Goal: Task Accomplishment & Management: Manage account settings

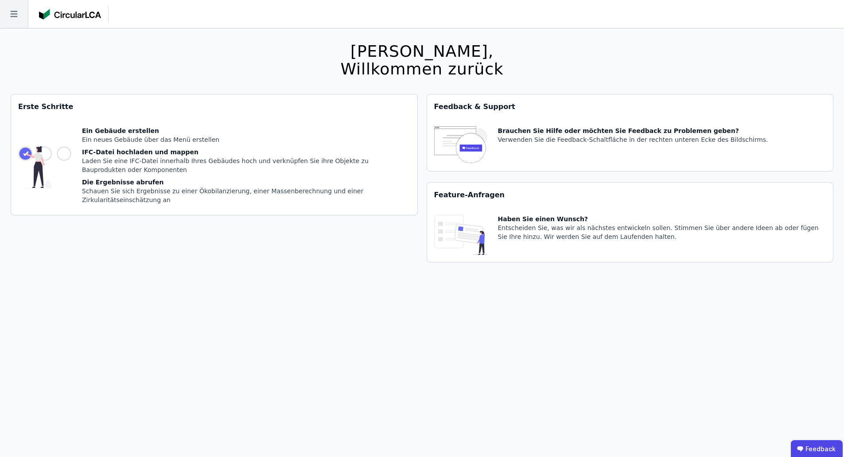
click at [20, 15] on icon at bounding box center [14, 14] width 28 height 28
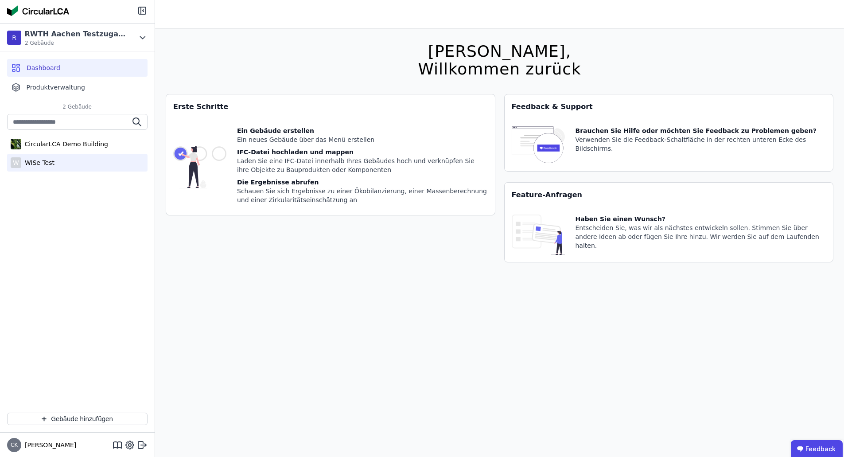
click at [67, 158] on div "W WiSe Test" at bounding box center [77, 163] width 140 height 18
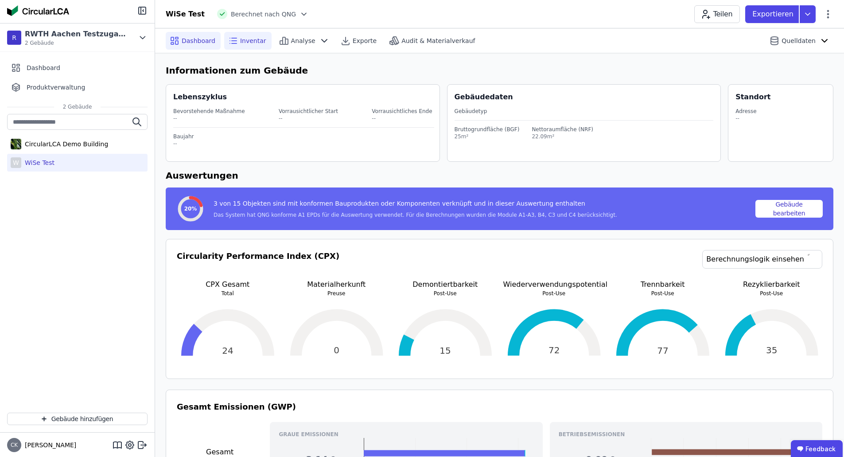
click at [236, 41] on div "Inventar" at bounding box center [247, 41] width 47 height 18
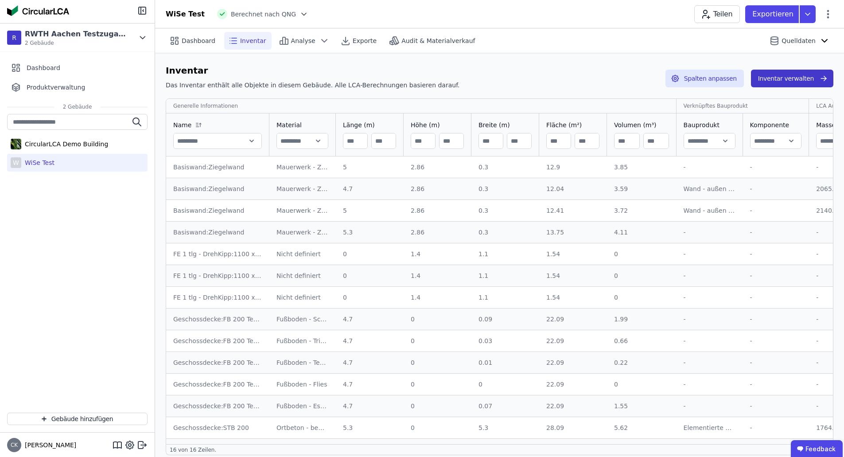
click at [806, 75] on button "Inventar verwalten" at bounding box center [792, 79] width 82 height 18
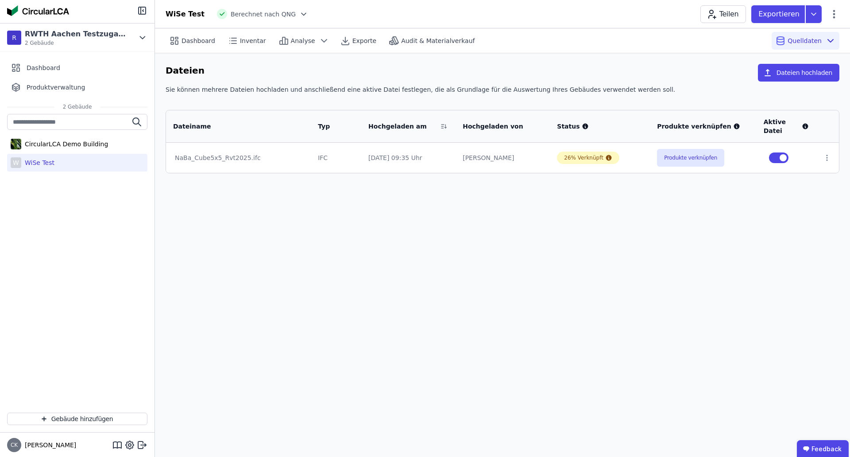
click at [806, 75] on button "Dateien hochladen" at bounding box center [798, 73] width 81 height 18
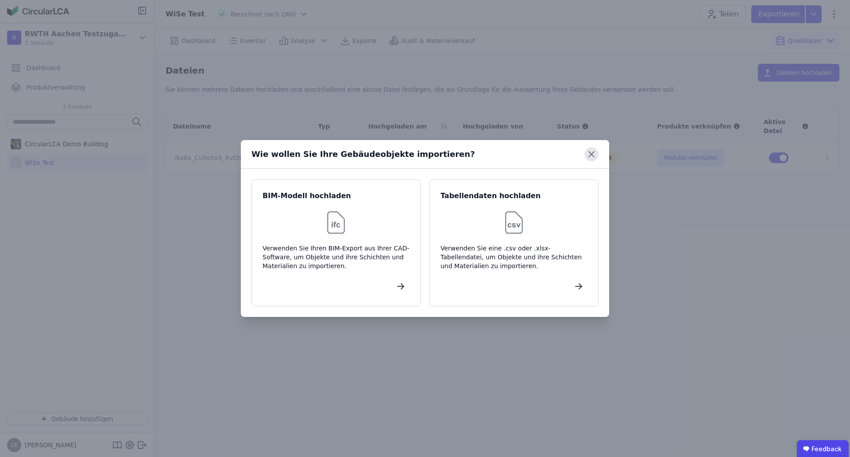
click at [591, 150] on icon at bounding box center [592, 154] width 14 height 14
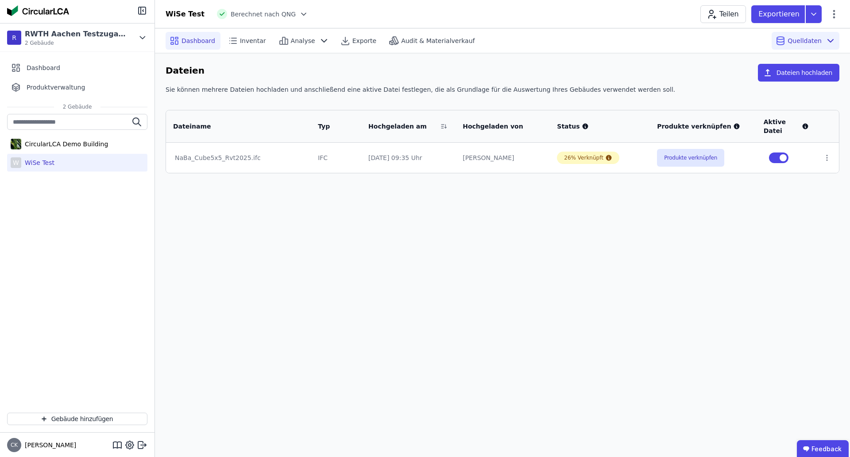
click at [191, 42] on span "Dashboard" at bounding box center [199, 40] width 34 height 9
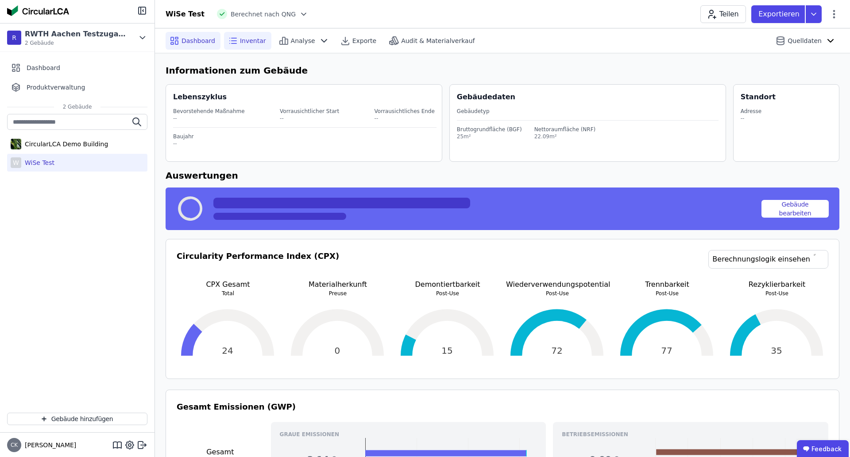
click at [240, 37] on span "Inventar" at bounding box center [253, 40] width 26 height 9
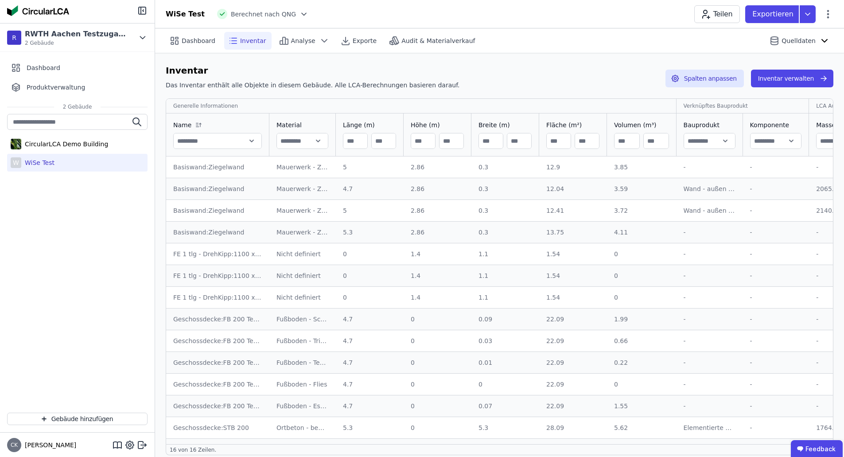
click at [179, 16] on div "WiSe Test" at bounding box center [185, 14] width 39 height 11
click at [185, 37] on span "Dashboard" at bounding box center [199, 40] width 34 height 9
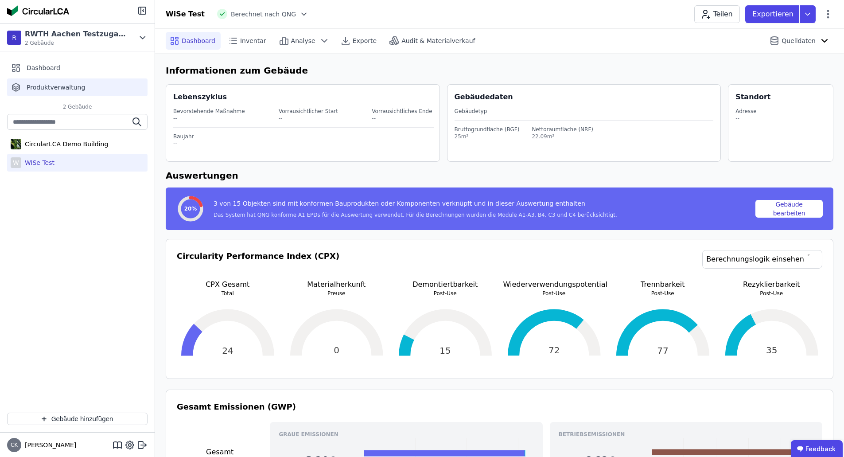
click at [94, 91] on div "Produktverwaltung" at bounding box center [77, 87] width 140 height 18
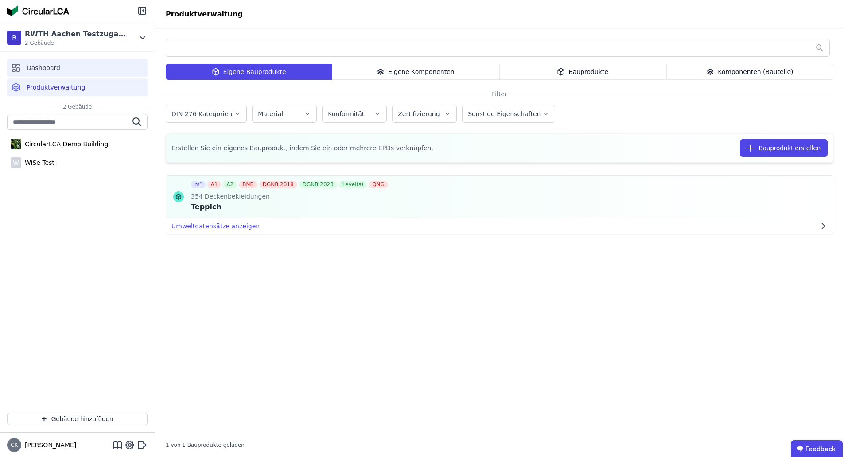
click at [83, 72] on div "Dashboard" at bounding box center [77, 68] width 140 height 18
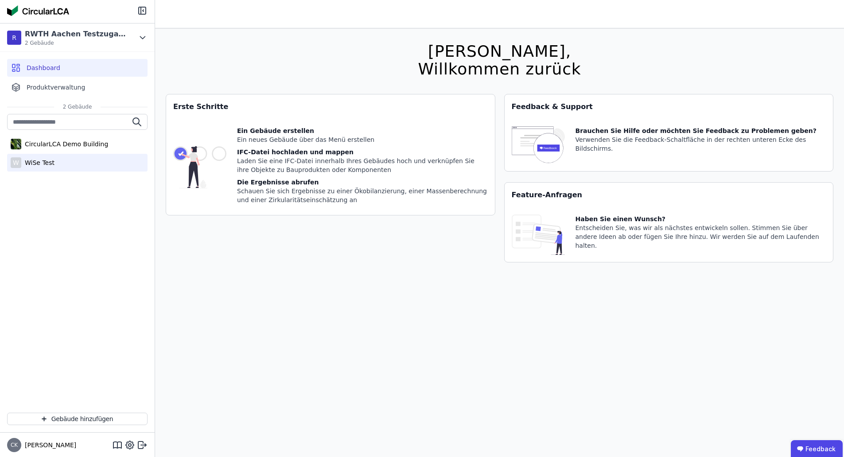
click at [68, 160] on div "W WiSe Test" at bounding box center [77, 163] width 140 height 18
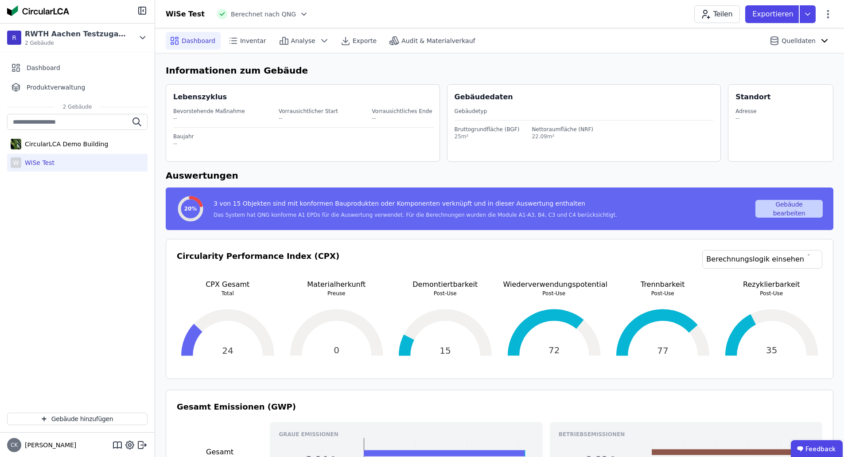
click at [788, 205] on button "Gebäude bearbeiten" at bounding box center [788, 209] width 67 height 18
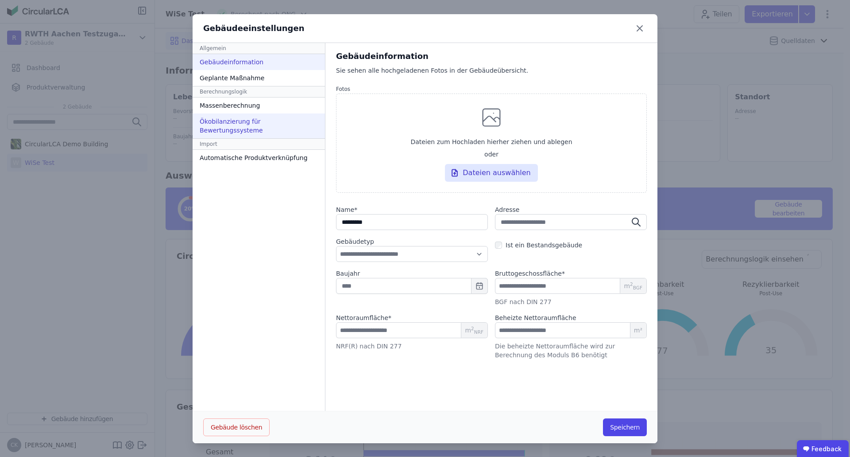
click at [245, 114] on div "Ökobilanzierung für Bewertungssysteme" at bounding box center [259, 125] width 132 height 25
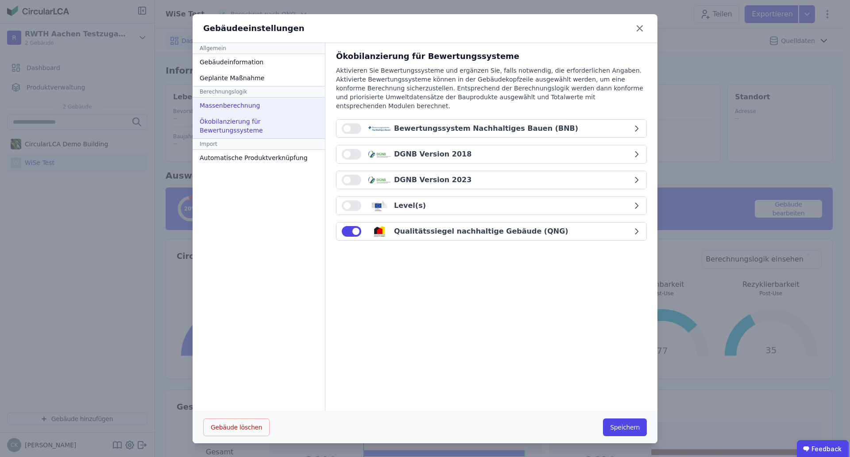
click at [246, 108] on div "Massenberechnung" at bounding box center [259, 105] width 132 height 16
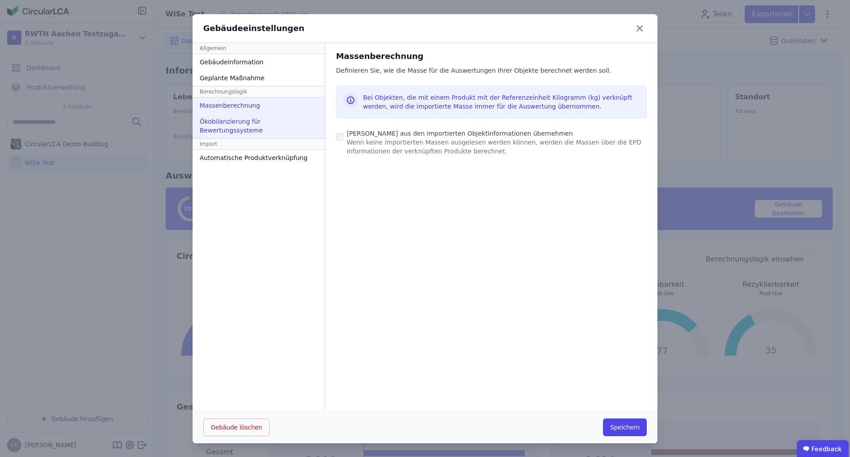
click at [242, 118] on div "Ökobilanzierung für Bewertungssysteme" at bounding box center [259, 125] width 132 height 25
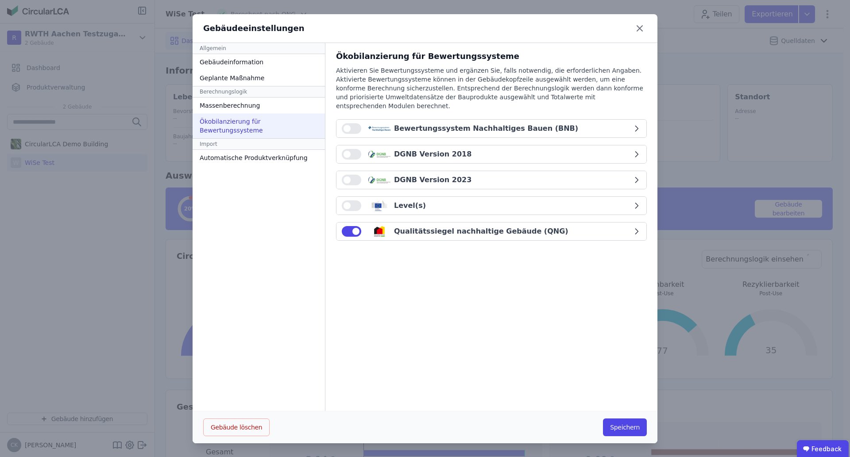
click at [244, 140] on div "Import" at bounding box center [259, 144] width 132 height 12
click at [245, 150] on div "Automatische Produktverknüpfung" at bounding box center [259, 158] width 132 height 16
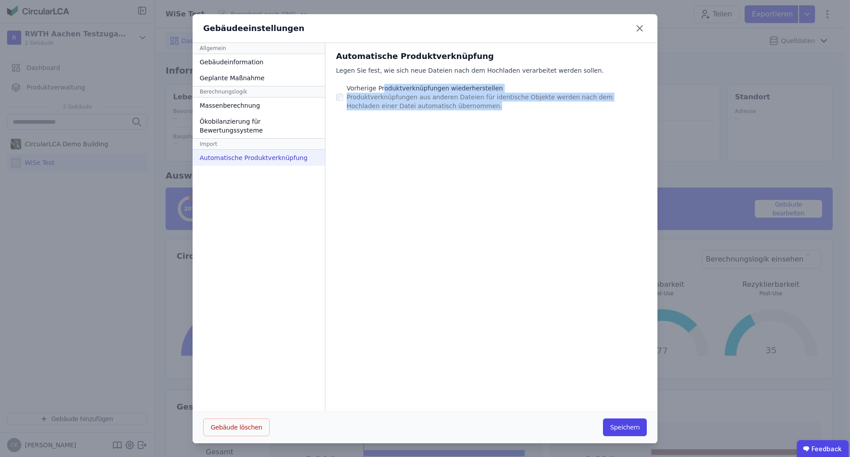
drag, startPoint x: 378, startPoint y: 88, endPoint x: 491, endPoint y: 103, distance: 114.0
click at [491, 103] on div "Vorherige Produktverknüpfungen wiederherstellen Produktverknüpfungen aus andere…" at bounding box center [497, 97] width 300 height 27
click at [491, 103] on div "Produktverknüpfungen aus anderen Dateien für identische Objekte werden nach dem…" at bounding box center [497, 102] width 300 height 18
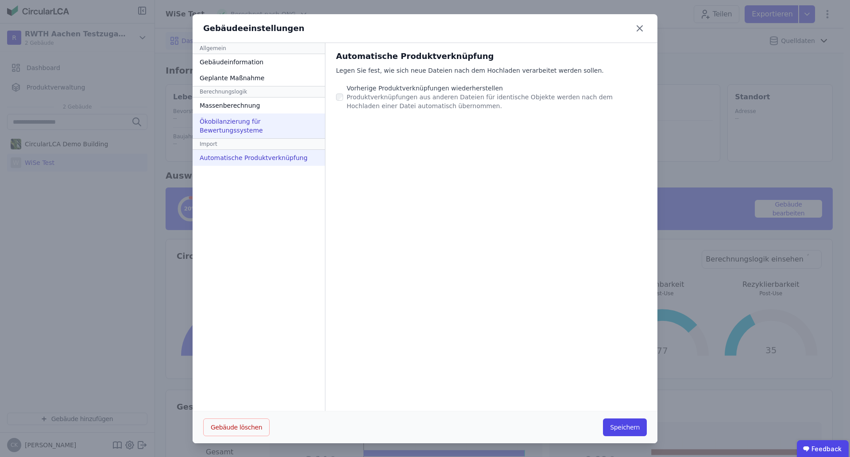
click at [274, 116] on div "Ökobilanzierung für Bewertungssysteme" at bounding box center [259, 125] width 132 height 25
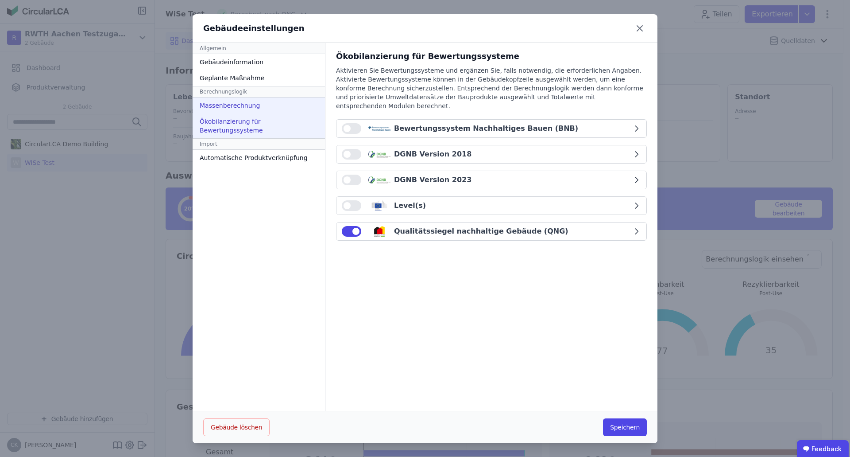
click at [273, 104] on div "Massenberechnung" at bounding box center [259, 105] width 132 height 16
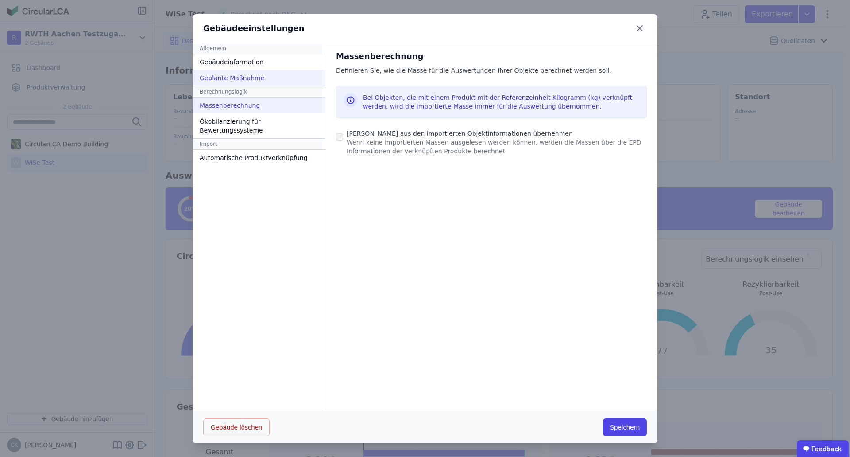
click at [264, 77] on div "Geplante Maßnahme" at bounding box center [259, 78] width 132 height 16
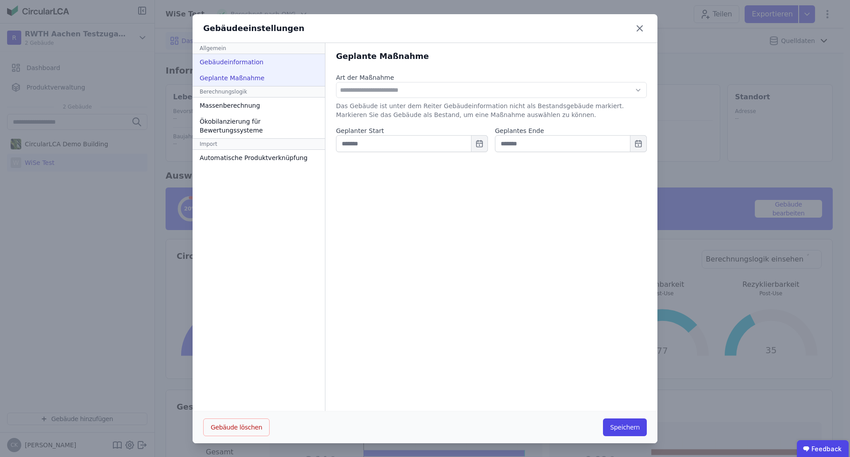
click at [264, 67] on div "Gebäudeinformation" at bounding box center [259, 62] width 132 height 16
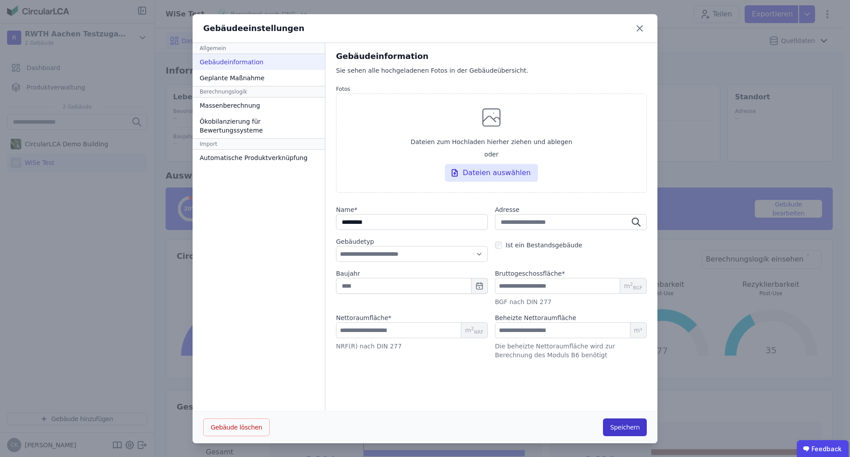
click at [622, 426] on button "Speichern" at bounding box center [625, 427] width 44 height 18
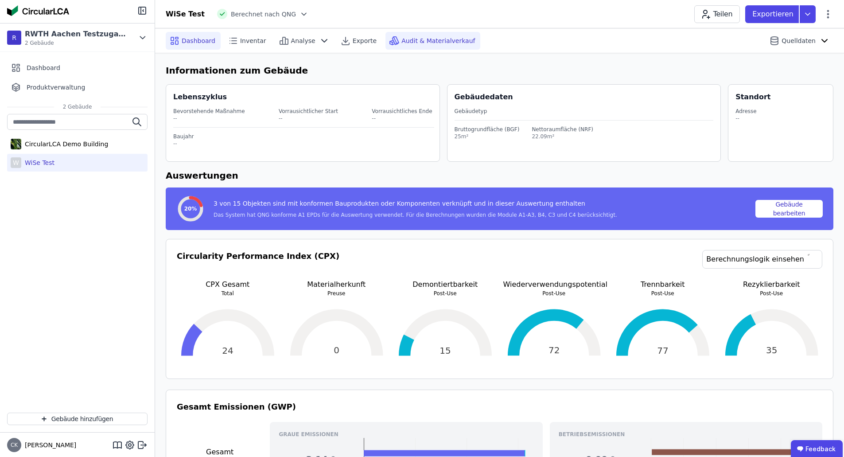
click at [401, 39] on span "Audit & Materialverkauf" at bounding box center [438, 40] width 74 height 9
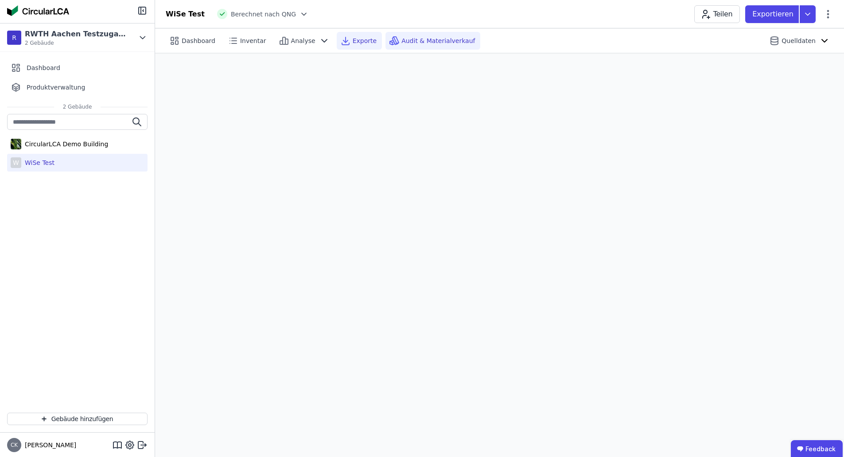
click at [363, 43] on span "Exporte" at bounding box center [365, 40] width 24 height 9
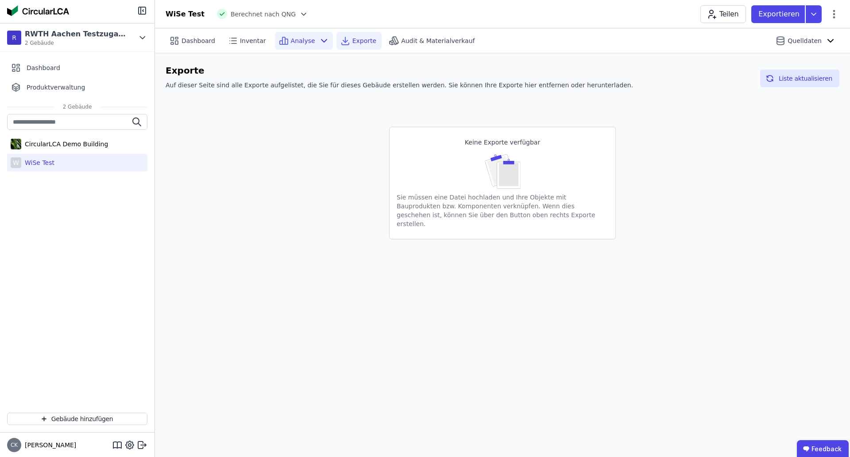
click at [307, 44] on span "Analyse" at bounding box center [303, 40] width 24 height 9
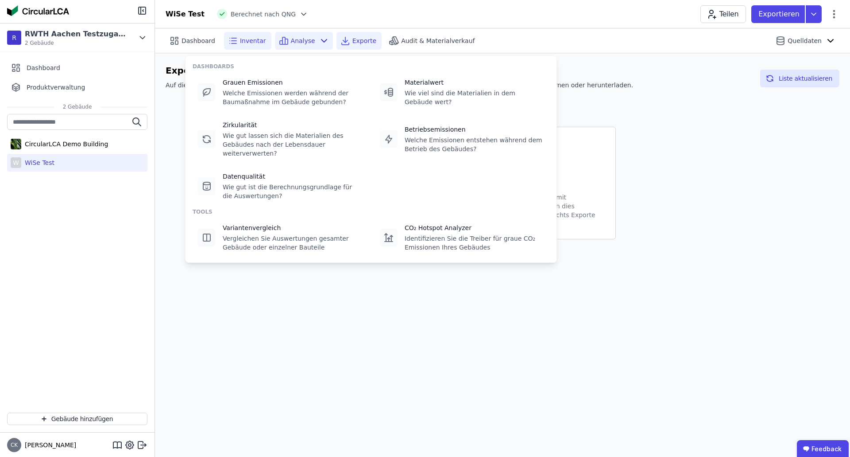
click at [256, 44] on span "Inventar" at bounding box center [253, 40] width 26 height 9
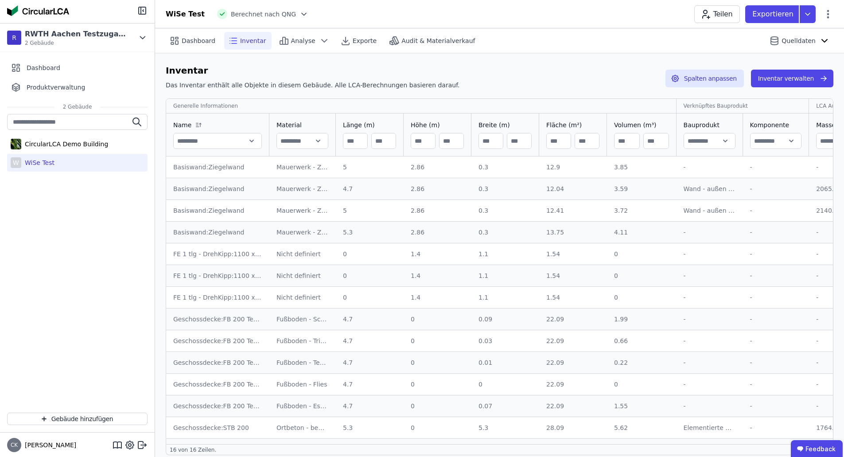
click at [542, 233] on td "13.75 13.75" at bounding box center [573, 232] width 68 height 22
click at [473, 194] on td "0.3 0.3" at bounding box center [505, 189] width 68 height 22
click at [819, 80] on icon "button" at bounding box center [823, 78] width 9 height 11
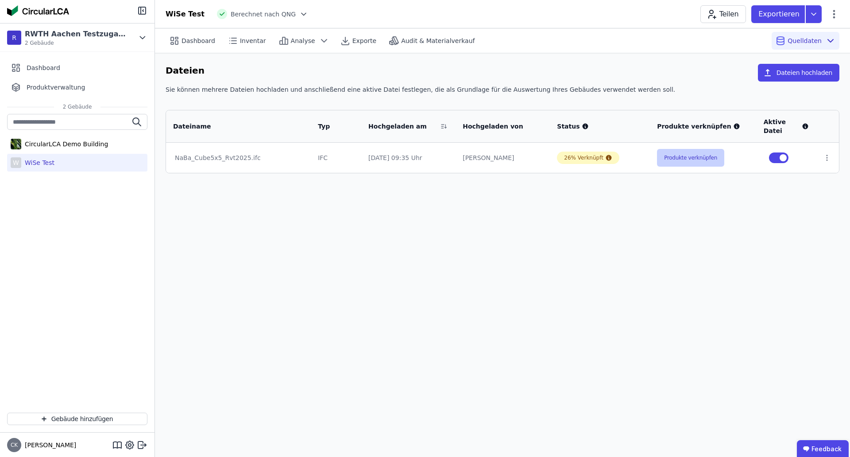
click at [682, 159] on button "Produkte verknüpfen" at bounding box center [690, 158] width 67 height 18
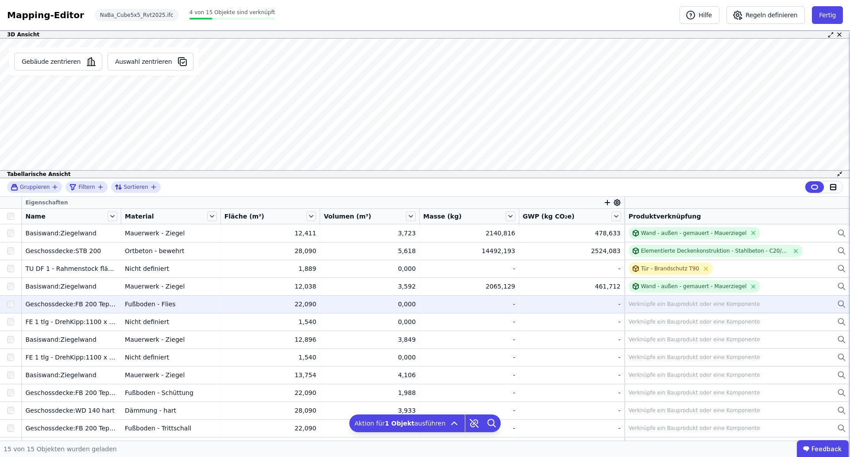
click at [746, 304] on div "Verknüpfe ein Bauprodukt oder eine Komponente" at bounding box center [737, 304] width 217 height 11
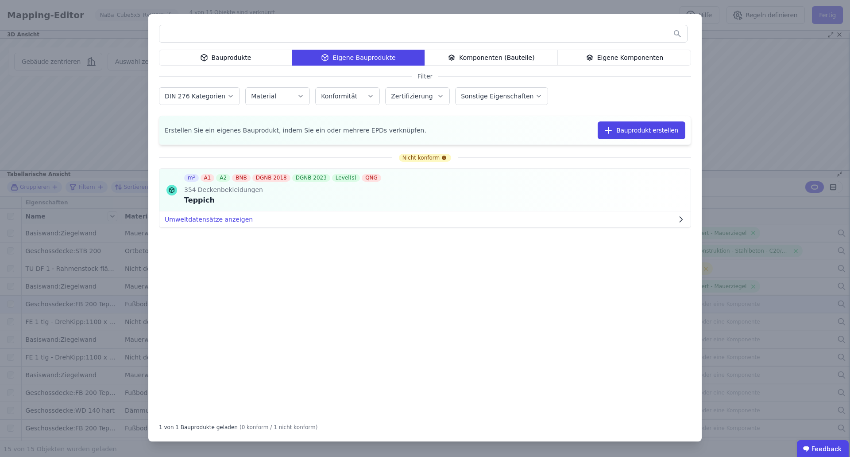
click at [226, 63] on div "Bauprodukte" at bounding box center [225, 58] width 133 height 16
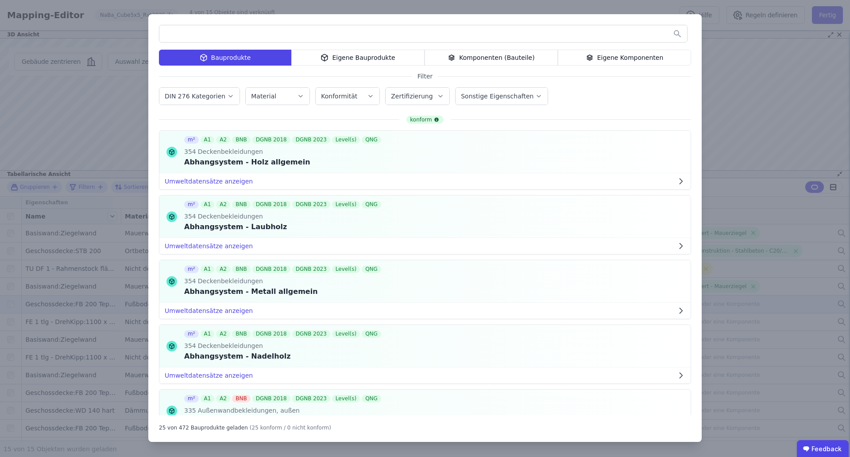
click at [733, 82] on div "Bauprodukte Eigene Bauprodukte Komponenten (Bauteile) Eigene Komponenten Filter…" at bounding box center [425, 228] width 850 height 457
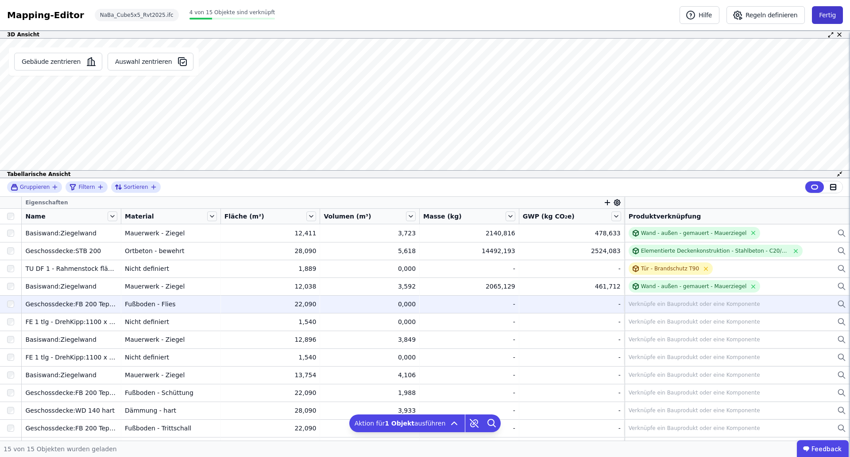
click at [826, 12] on button "Fertig" at bounding box center [827, 15] width 31 height 18
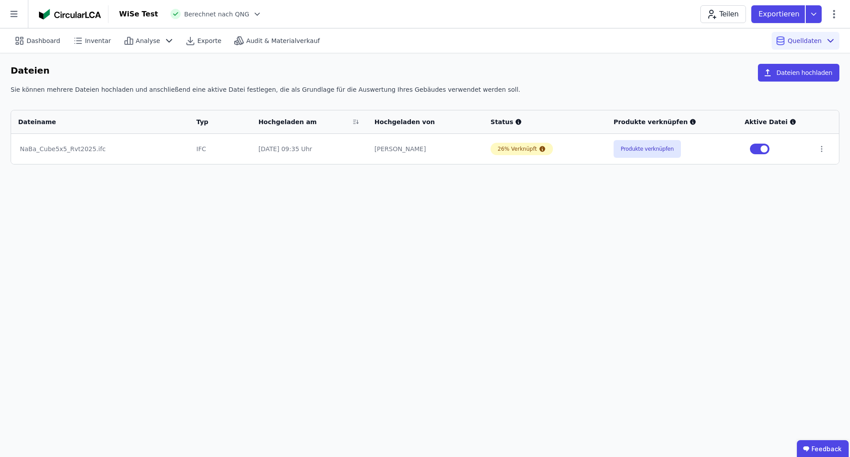
click at [67, 39] on div "Inventar" at bounding box center [92, 41] width 51 height 18
click at [53, 41] on span "Dashboard" at bounding box center [44, 40] width 34 height 9
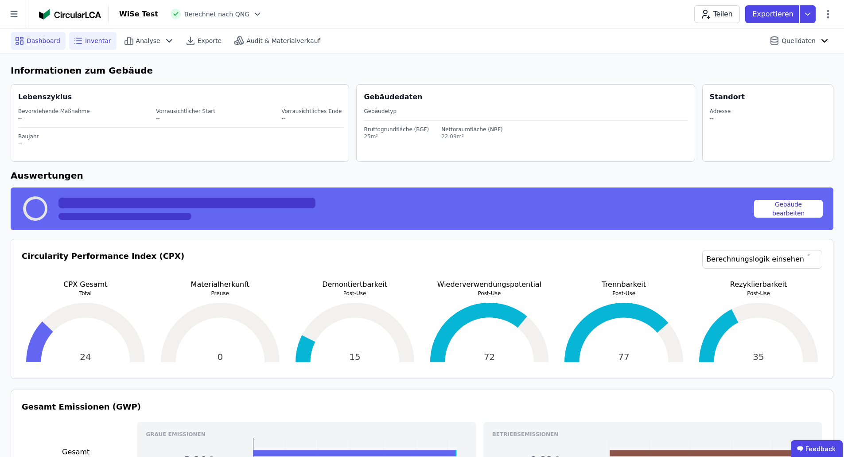
click at [80, 39] on icon at bounding box center [78, 40] width 11 height 11
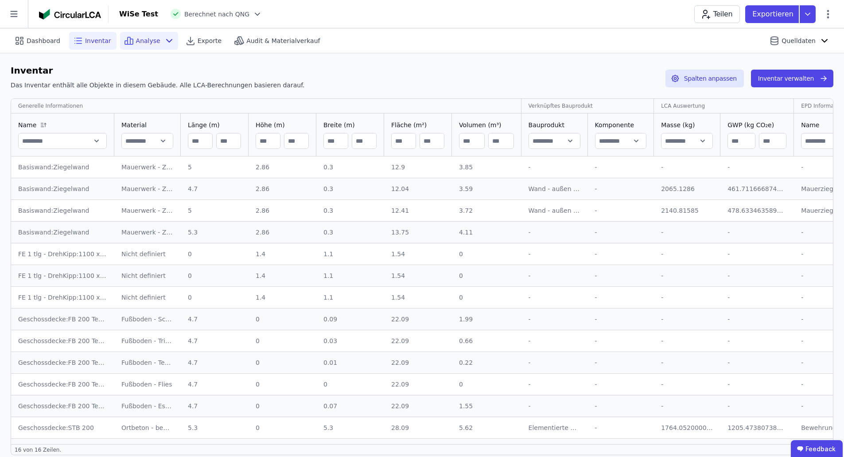
click at [127, 38] on icon at bounding box center [129, 40] width 11 height 11
click at [563, 70] on div "Inventar Das Inventar enthält alle Objekte in diesem Gebäude. Alle LCA-Berechnu…" at bounding box center [422, 78] width 823 height 29
click at [772, 78] on button "Inventar verwalten" at bounding box center [792, 79] width 82 height 18
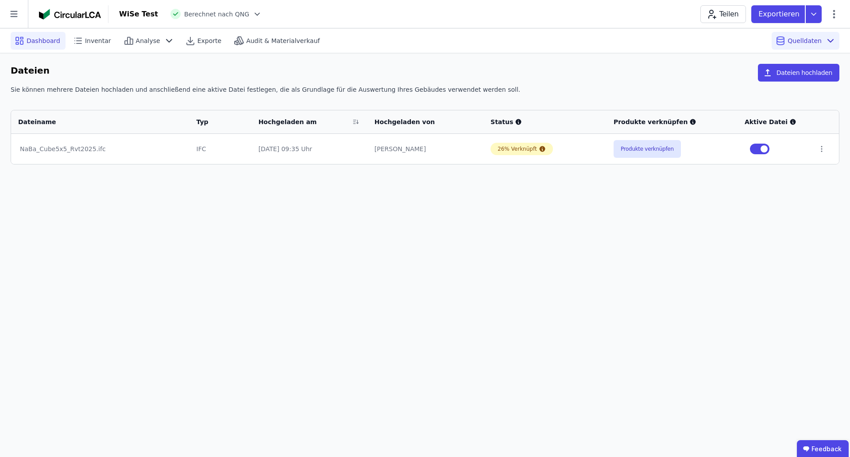
click at [30, 35] on div "Dashboard" at bounding box center [38, 41] width 55 height 18
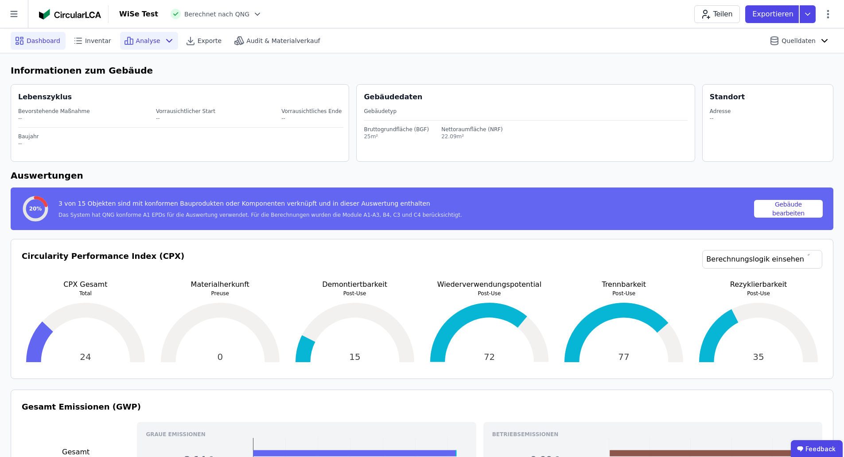
click at [154, 44] on div "Analyse" at bounding box center [149, 41] width 58 height 18
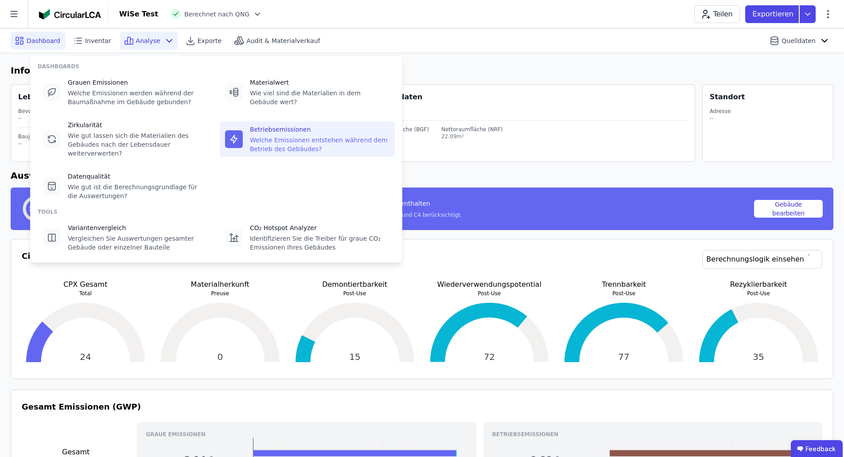
click at [292, 142] on div "Welche Emissionen entstehen während dem Betrieb des Gebäudes?" at bounding box center [320, 145] width 140 height 18
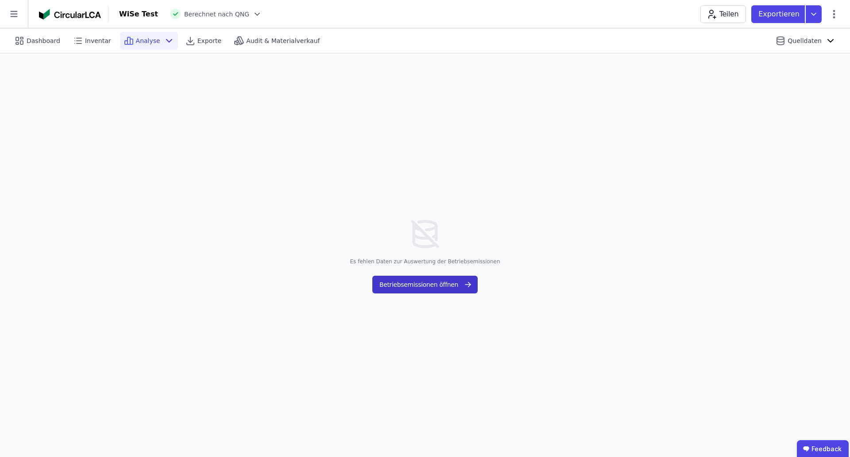
click at [429, 287] on button "Betriebsemissionen öffnen" at bounding box center [425, 285] width 105 height 18
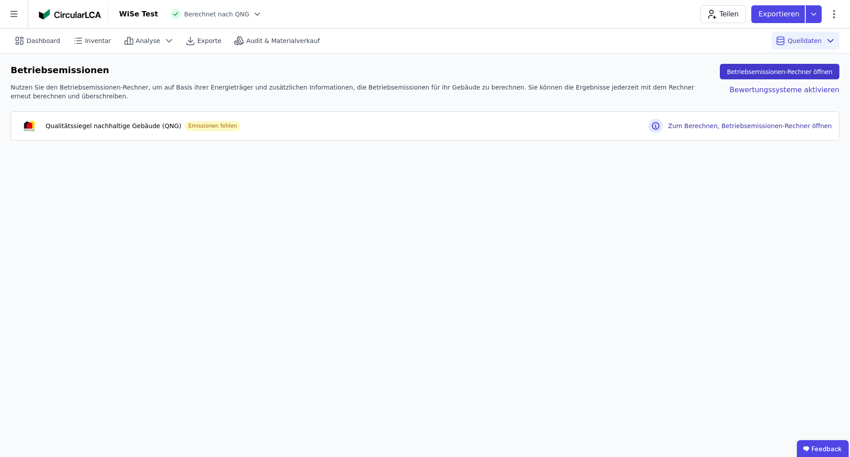
click at [796, 77] on button "Betriebsemissionen-Rechner öffnen" at bounding box center [780, 72] width 120 height 16
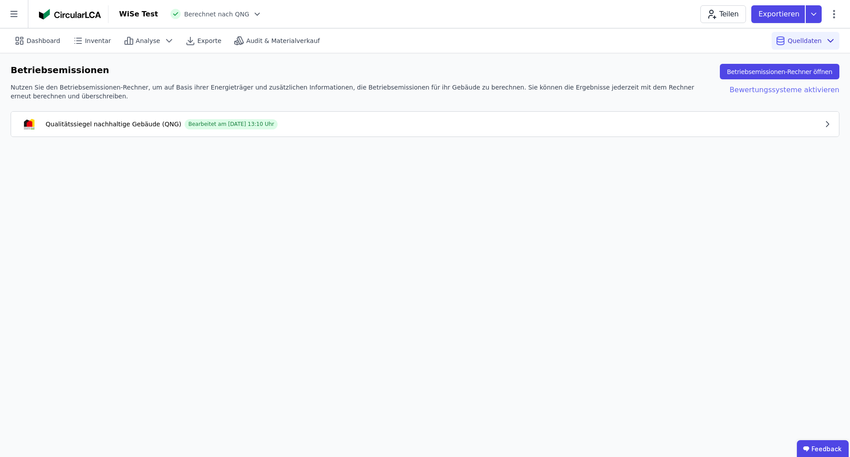
click at [776, 90] on div "Bewertungssysteme aktivieren" at bounding box center [778, 92] width 124 height 18
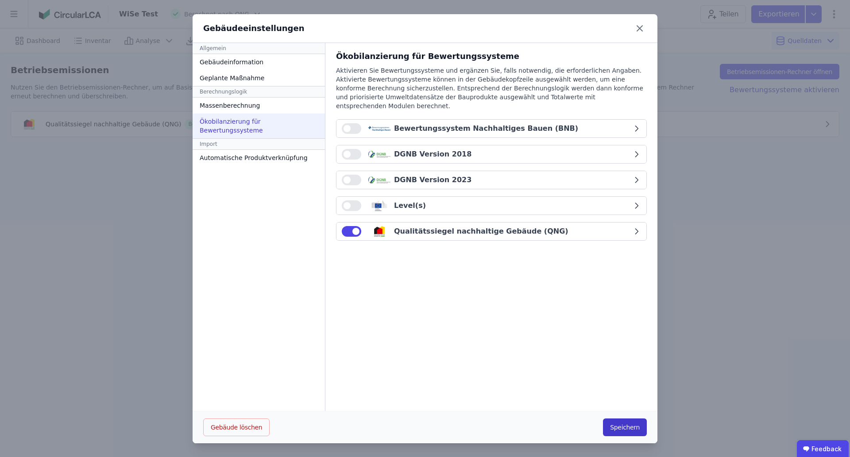
click at [615, 427] on button "Speichern" at bounding box center [625, 427] width 44 height 18
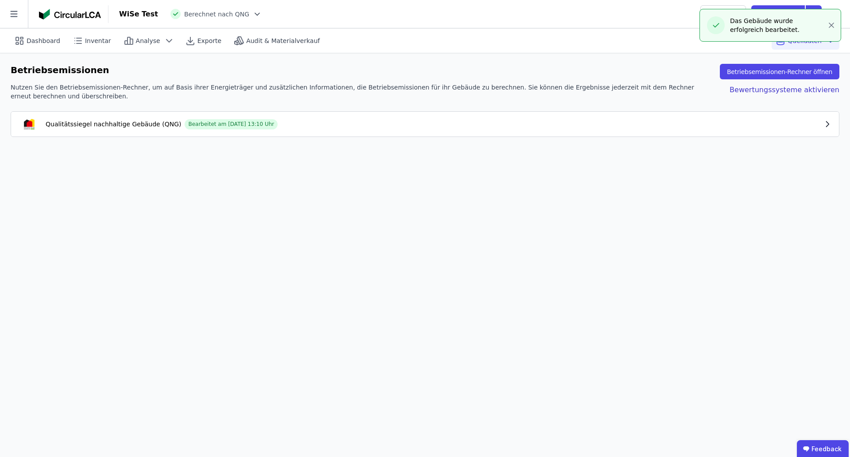
click at [284, 119] on div "Qualitätssiegel nachhaltige Gebäude (QNG) Bearbeitet am [DATE] 13:10 Uhr" at bounding box center [420, 124] width 805 height 11
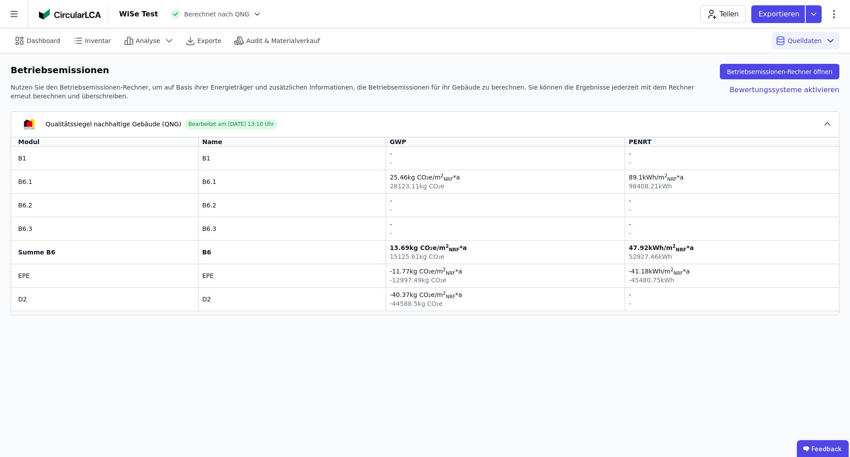
click at [63, 16] on img at bounding box center [70, 14] width 62 height 11
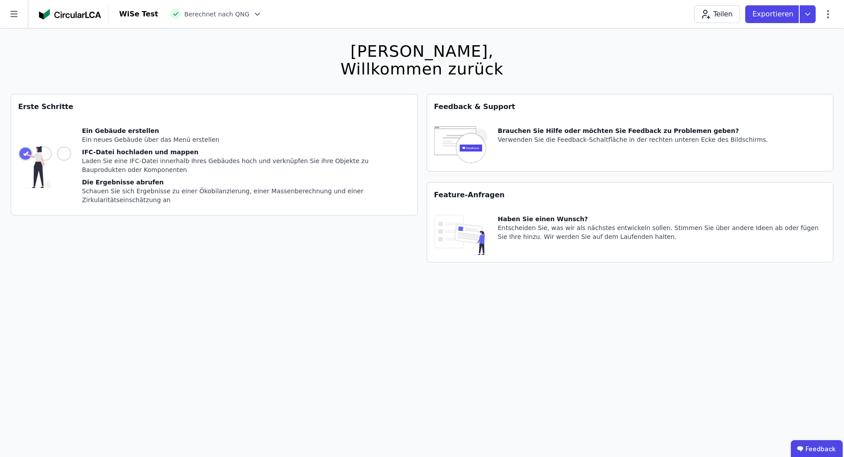
click at [54, 12] on img at bounding box center [70, 14] width 62 height 11
click at [12, 22] on icon at bounding box center [14, 14] width 28 height 28
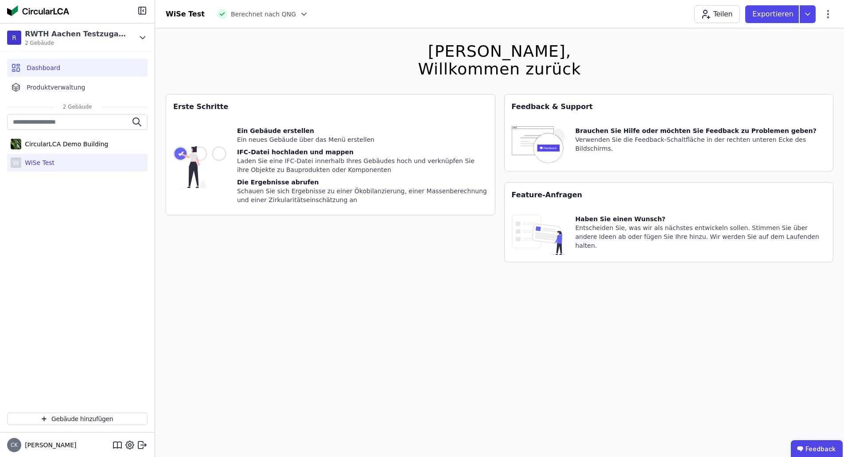
click at [48, 73] on div "Dashboard" at bounding box center [77, 68] width 140 height 18
click at [54, 67] on span "Dashboard" at bounding box center [44, 67] width 34 height 9
click at [63, 163] on div "W WiSe Test" at bounding box center [77, 163] width 140 height 18
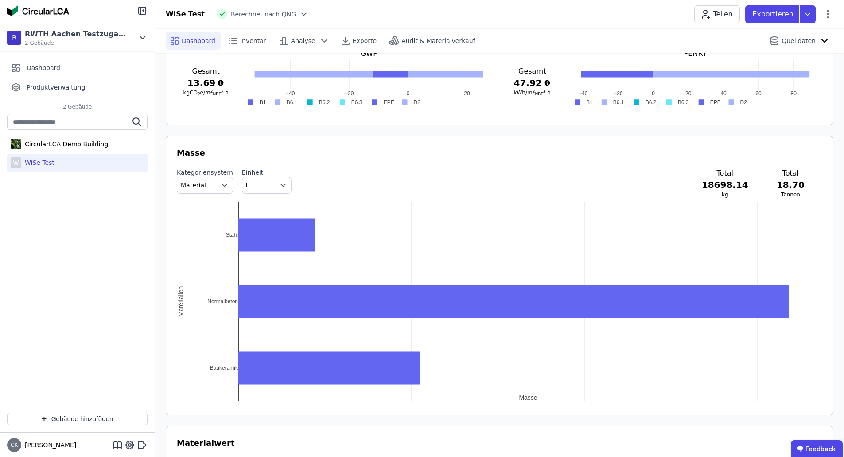
scroll to position [1062, 0]
